Goal: Transaction & Acquisition: Book appointment/travel/reservation

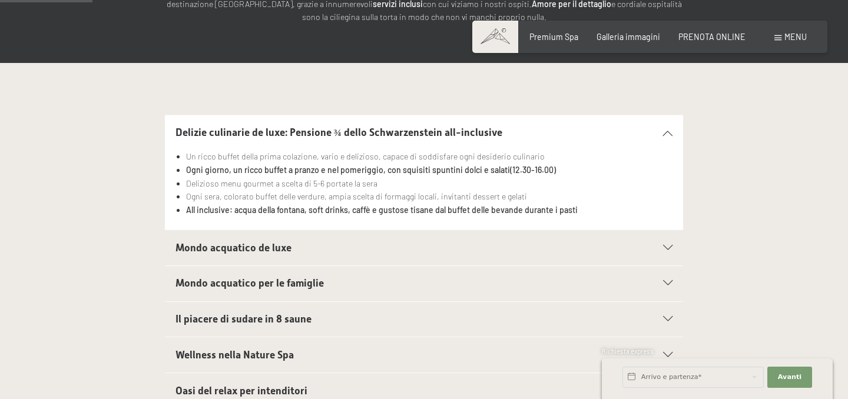
scroll to position [226, 0]
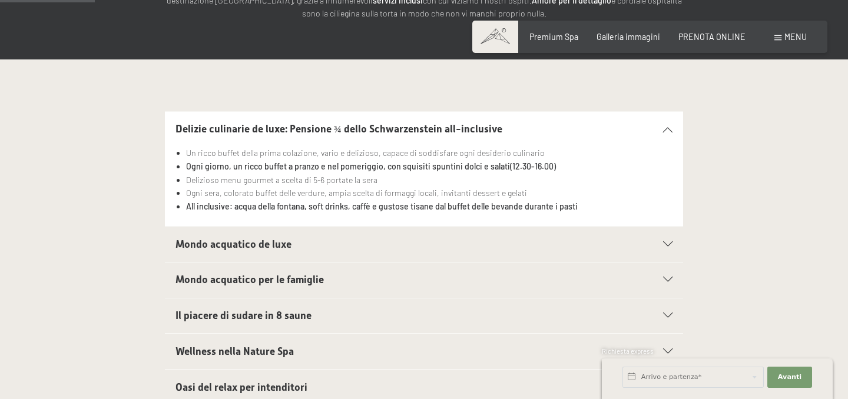
click at [516, 242] on h2 "Mondo acquatico de luxe" at bounding box center [400, 244] width 448 height 15
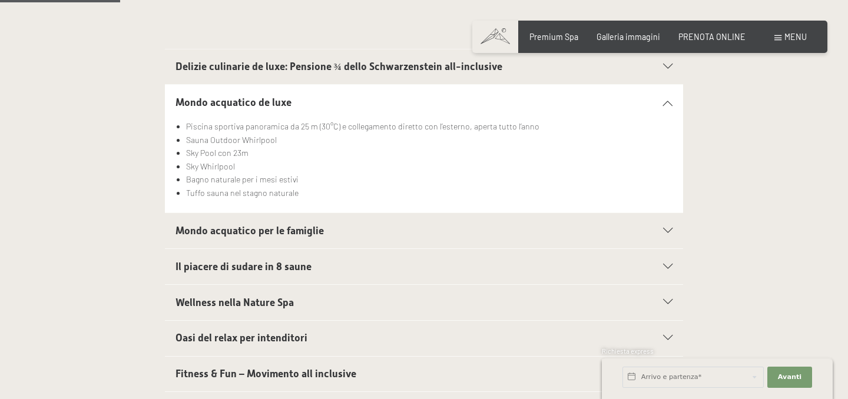
scroll to position [290, 0]
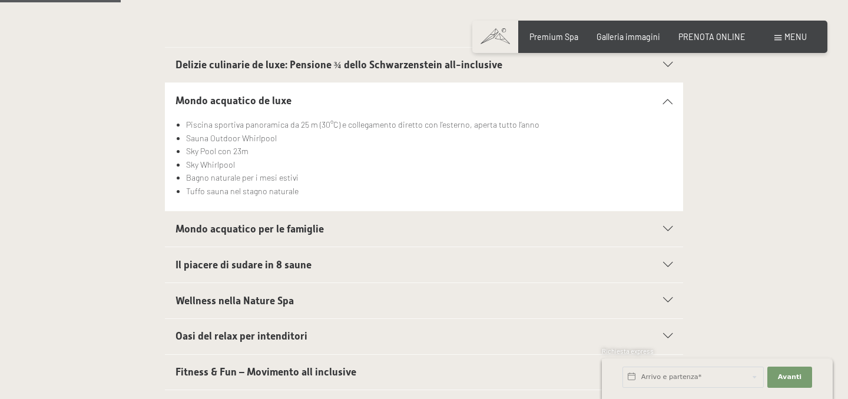
click at [516, 228] on h2 "Mondo acquatico per le famiglie" at bounding box center [400, 229] width 448 height 15
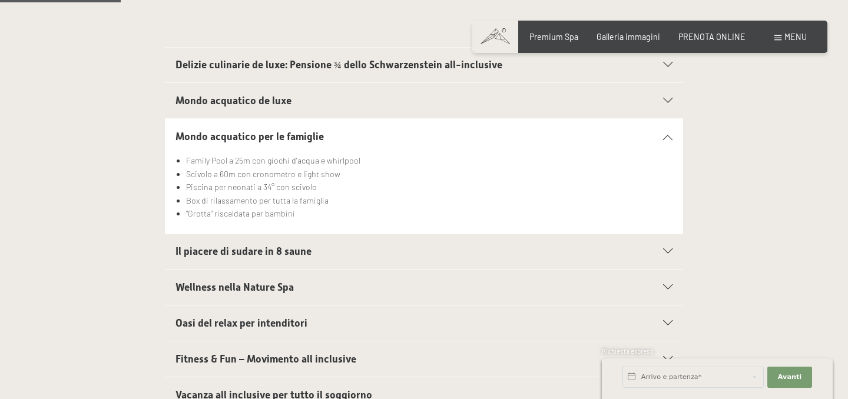
click at [495, 252] on h2 "Il piacere di sudare in 8 saune" at bounding box center [400, 252] width 448 height 15
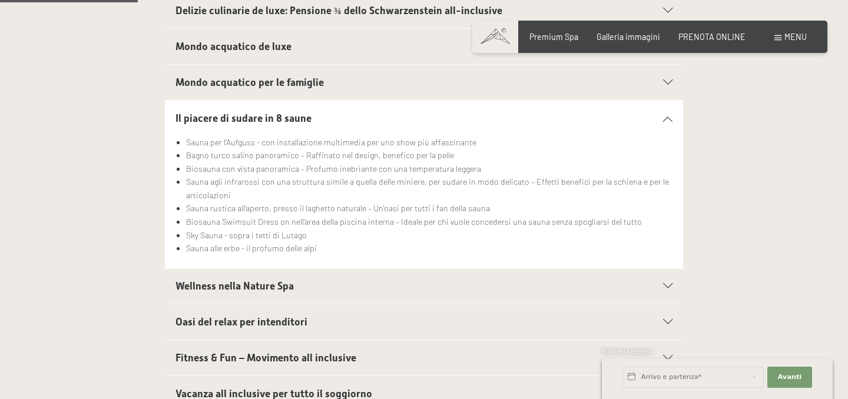
scroll to position [349, 0]
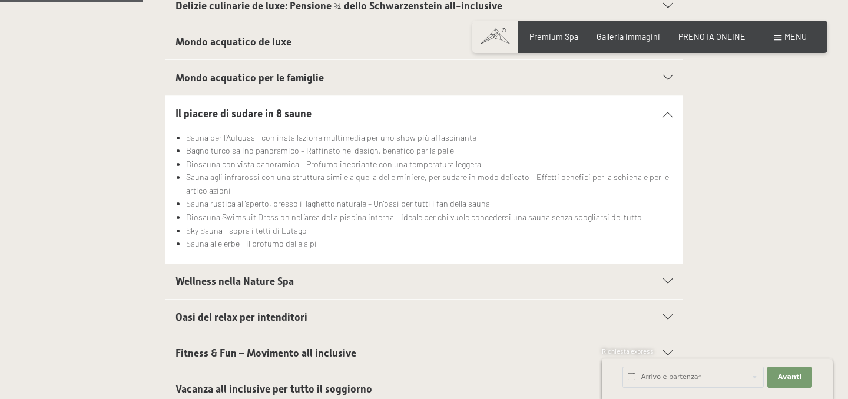
click at [484, 286] on h2 "Wellness nella Nature Spa" at bounding box center [400, 282] width 448 height 15
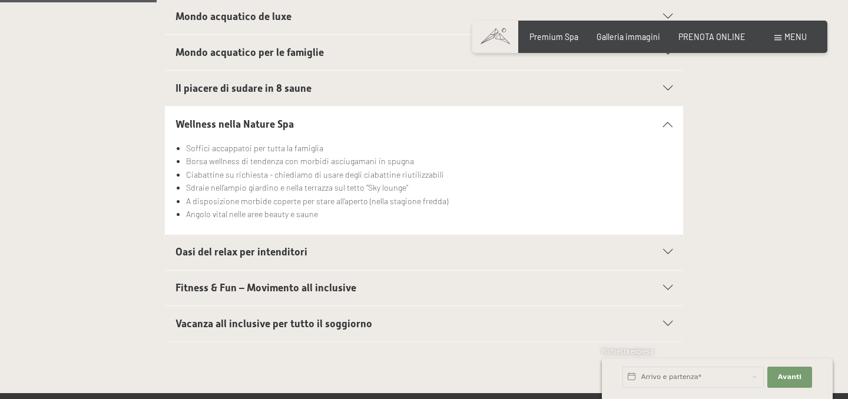
scroll to position [379, 0]
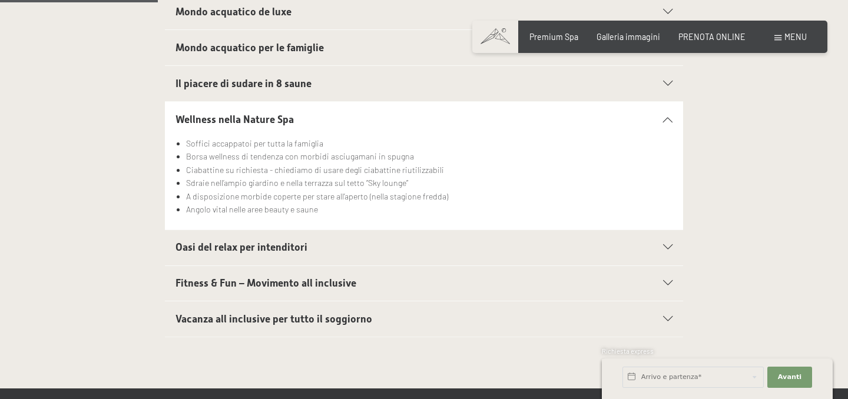
click at [484, 290] on h2 "Fitness & Fun – Movimento all inclusive" at bounding box center [400, 283] width 448 height 15
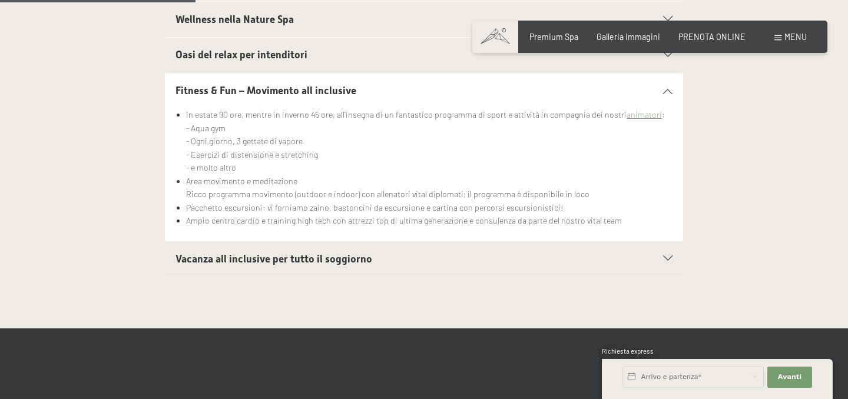
scroll to position [482, 0]
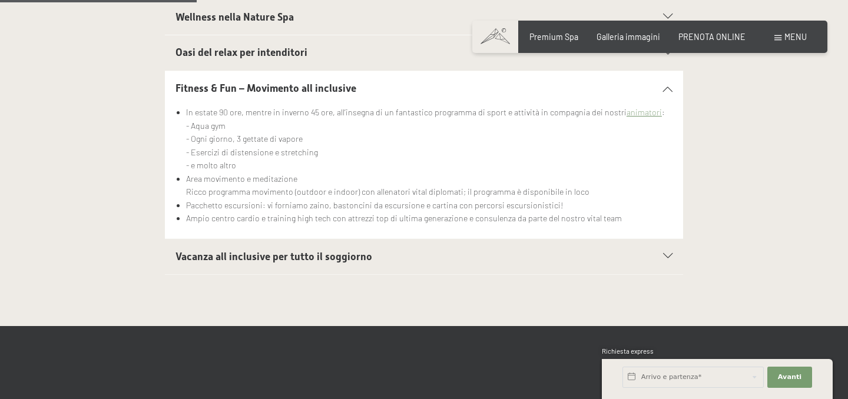
click at [489, 252] on h2 "Vacanza all inclusive per tutto il soggiorno" at bounding box center [400, 257] width 448 height 15
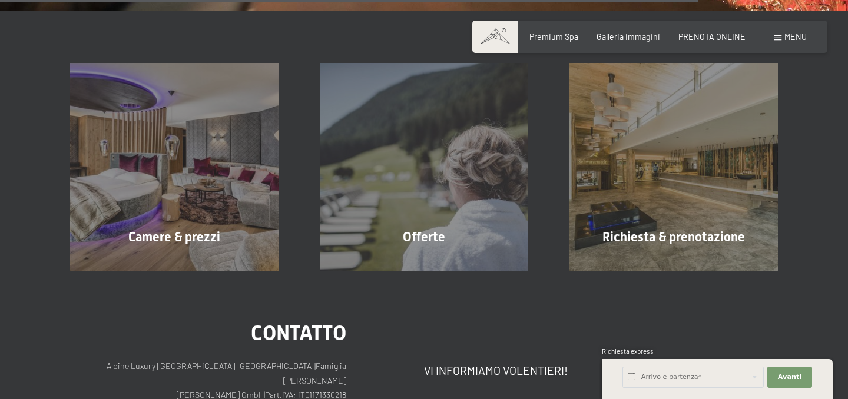
scroll to position [1711, 0]
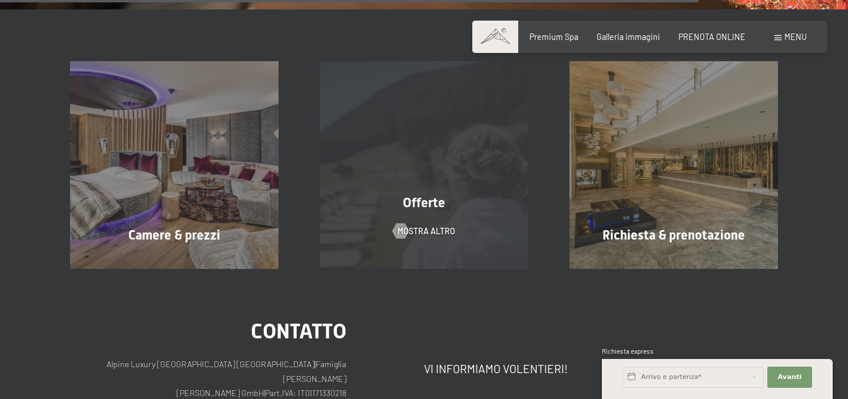
click at [425, 199] on span "Offerte" at bounding box center [424, 203] width 42 height 15
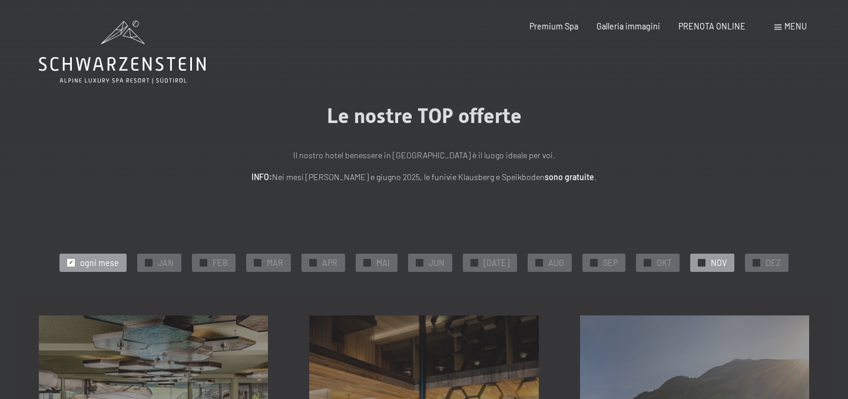
click at [714, 263] on span "NOV" at bounding box center [719, 263] width 16 height 12
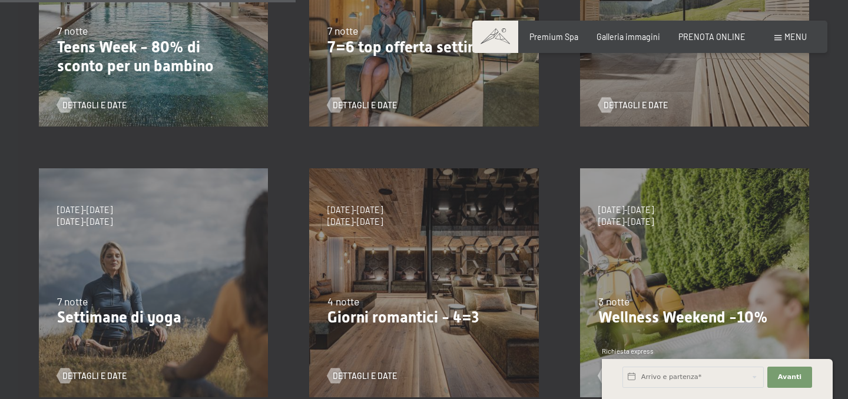
scroll to position [420, 0]
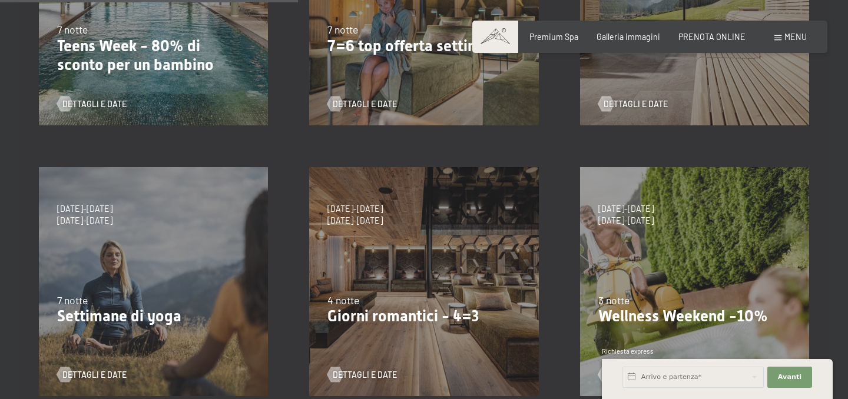
click at [716, 87] on div "Dettagli e Date" at bounding box center [691, 96] width 185 height 27
click at [644, 105] on span "Dettagli e Date" at bounding box center [648, 104] width 64 height 12
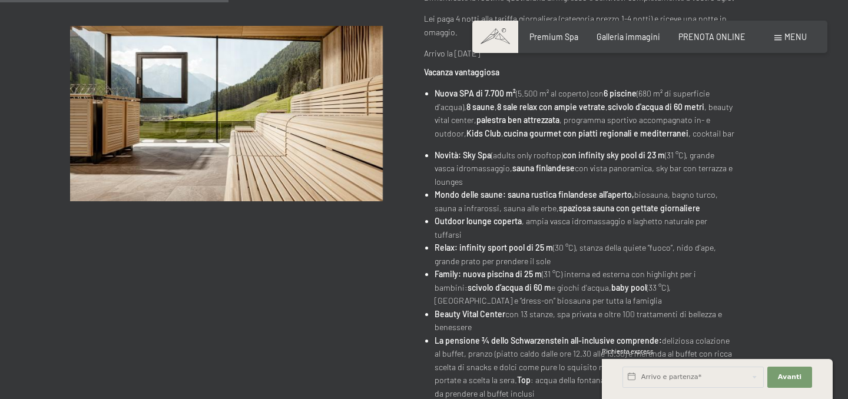
scroll to position [369, 0]
